Goal: Information Seeking & Learning: Learn about a topic

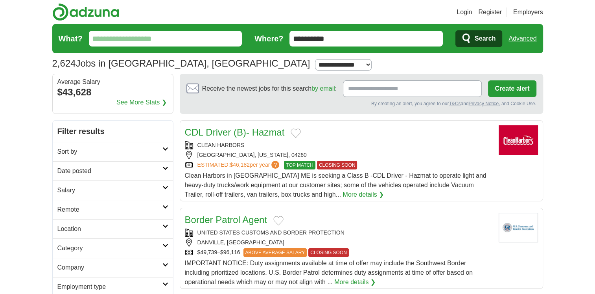
click at [291, 101] on div "By creating an alert, you agree to our T&Cs and Privacy Notice , and Cookie Use." at bounding box center [362, 103] width 350 height 7
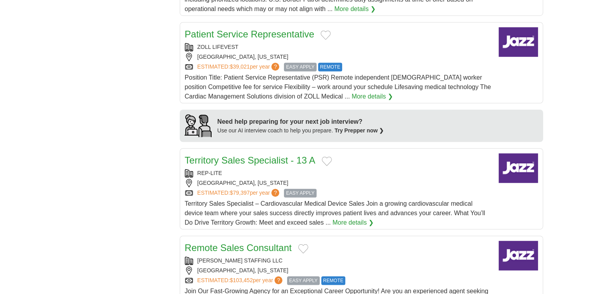
scroll to position [567, 0]
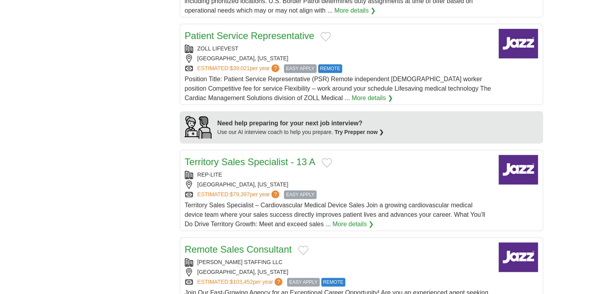
click at [256, 35] on link "Patient Service Representative" at bounding box center [250, 35] width 130 height 11
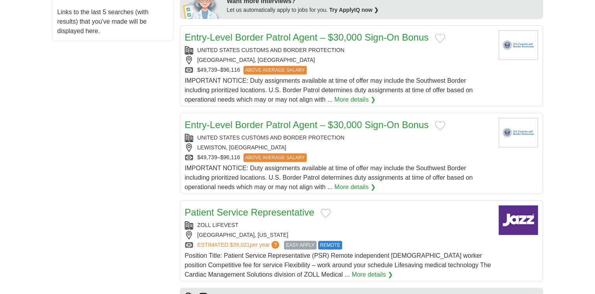
scroll to position [378, 0]
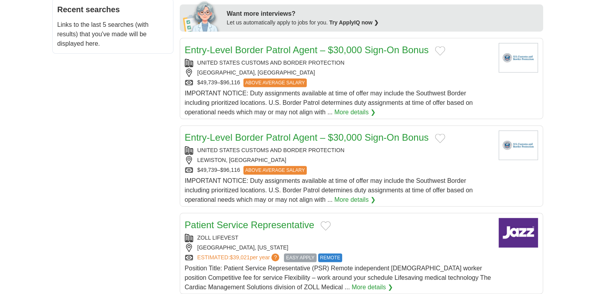
click at [283, 222] on link "Patient Service Representative" at bounding box center [250, 224] width 130 height 11
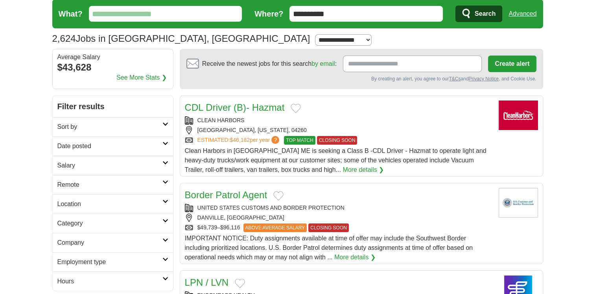
scroll to position [0, 0]
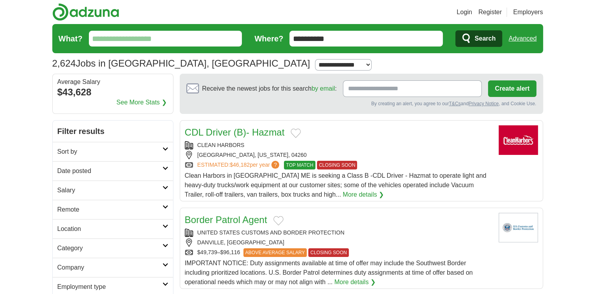
click at [349, 37] on input "**********" at bounding box center [366, 39] width 153 height 16
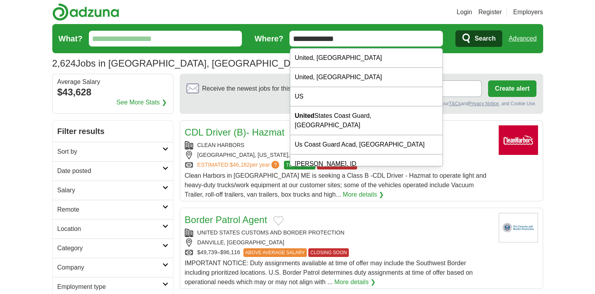
type input "*"
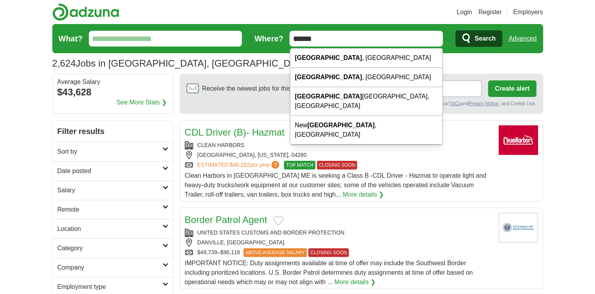
type input "******"
click at [456, 30] on button "Search" at bounding box center [479, 38] width 47 height 17
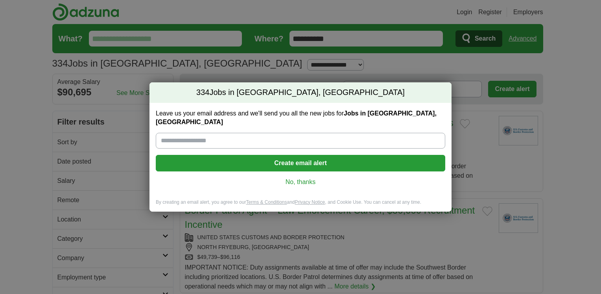
click at [300, 179] on link "No, thanks" at bounding box center [300, 181] width 277 height 9
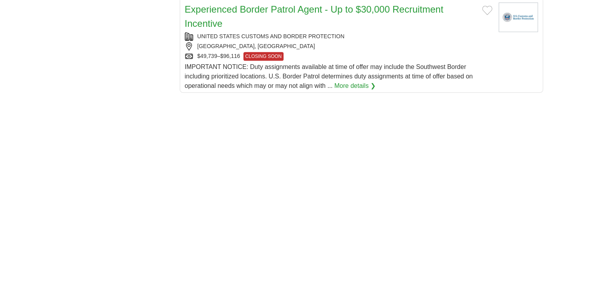
scroll to position [1039, 0]
